Goal: Task Accomplishment & Management: Manage account settings

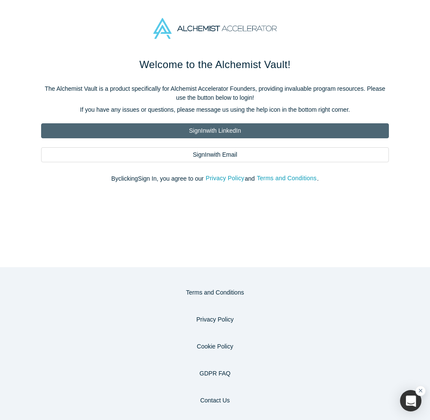
click at [211, 126] on link "Sign In with LinkedIn" at bounding box center [215, 130] width 348 height 15
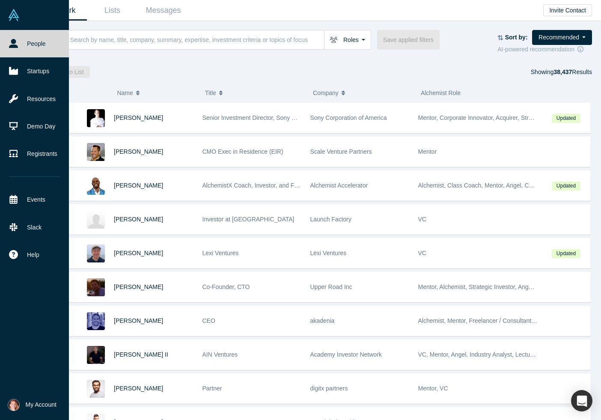
click at [29, 39] on link "People" at bounding box center [34, 43] width 69 height 27
click at [38, 407] on span "My Account" at bounding box center [41, 404] width 31 height 9
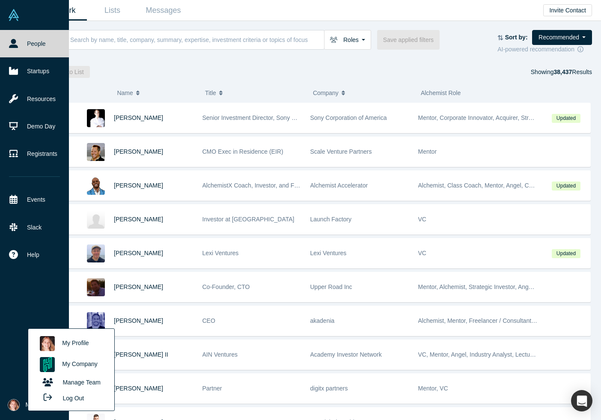
click at [73, 366] on link "My Company" at bounding box center [71, 364] width 71 height 21
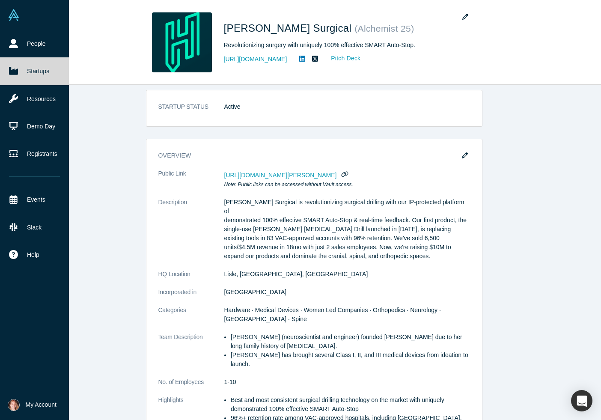
scroll to position [11, 0]
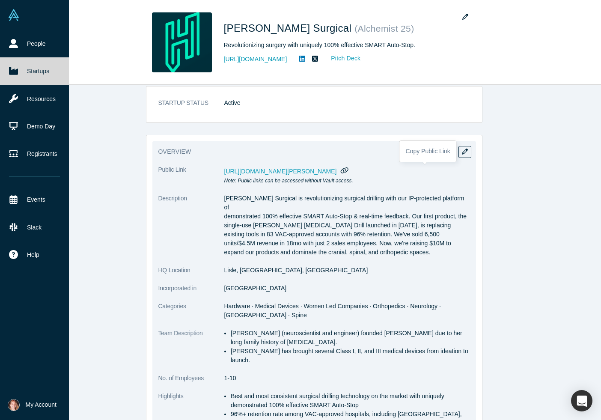
click at [349, 171] on icon "button" at bounding box center [345, 170] width 8 height 6
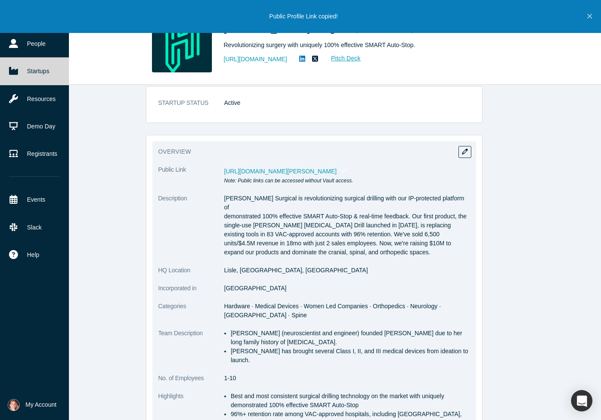
click at [337, 170] on span "[URL][DOMAIN_NAME][PERSON_NAME]" at bounding box center [280, 171] width 113 height 7
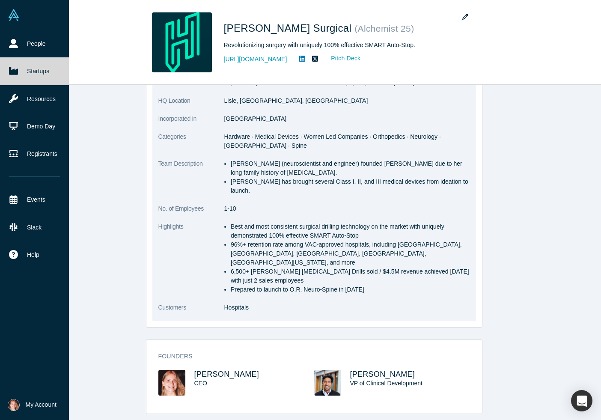
scroll to position [0, 0]
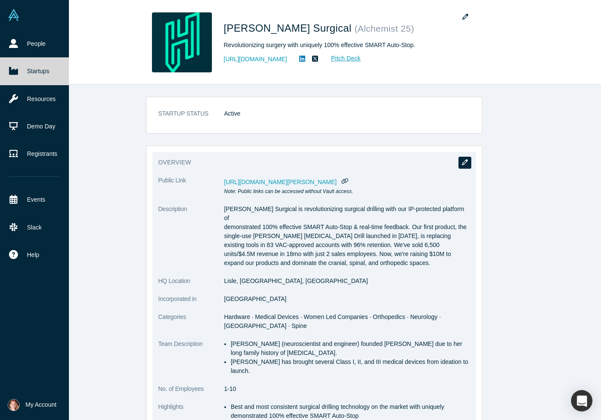
click at [429, 163] on icon "button" at bounding box center [465, 162] width 6 height 6
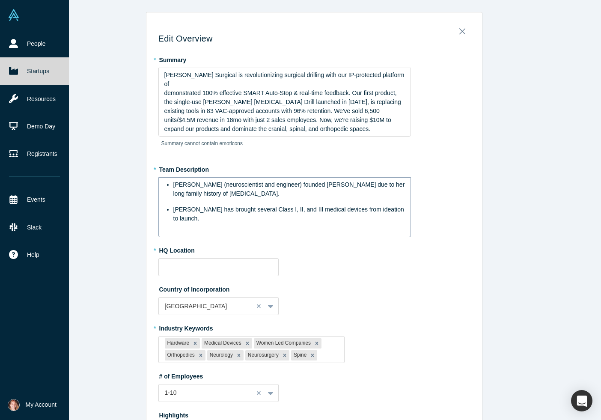
type input "Lisle, [GEOGRAPHIC_DATA], [GEOGRAPHIC_DATA]"
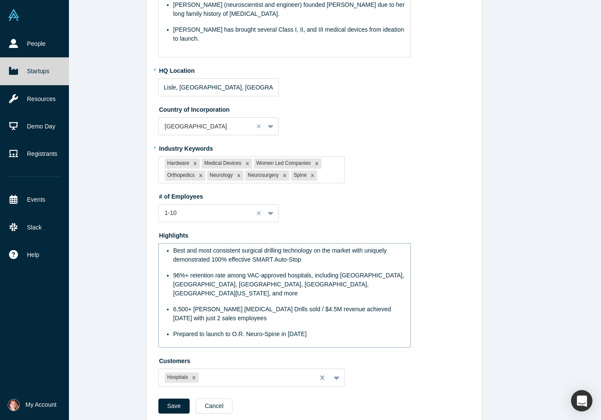
click at [181, 272] on span "96%+ retention rate among VAC-approved hospitals, including [GEOGRAPHIC_DATA], …" at bounding box center [289, 284] width 233 height 25
click at [176, 410] on div "Save Cancel" at bounding box center [314, 420] width 312 height 21
click at [175, 399] on button "Save" at bounding box center [174, 406] width 32 height 15
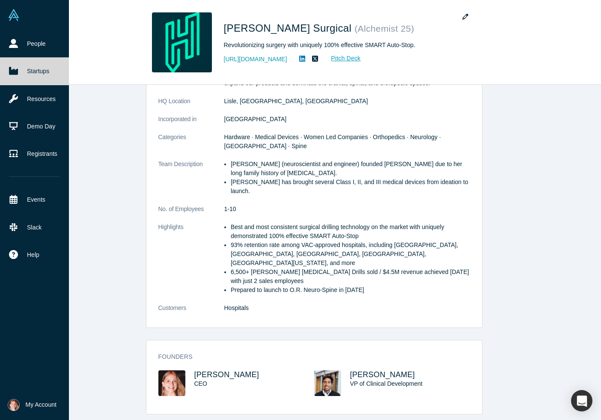
scroll to position [0, 0]
